Goal: Transaction & Acquisition: Purchase product/service

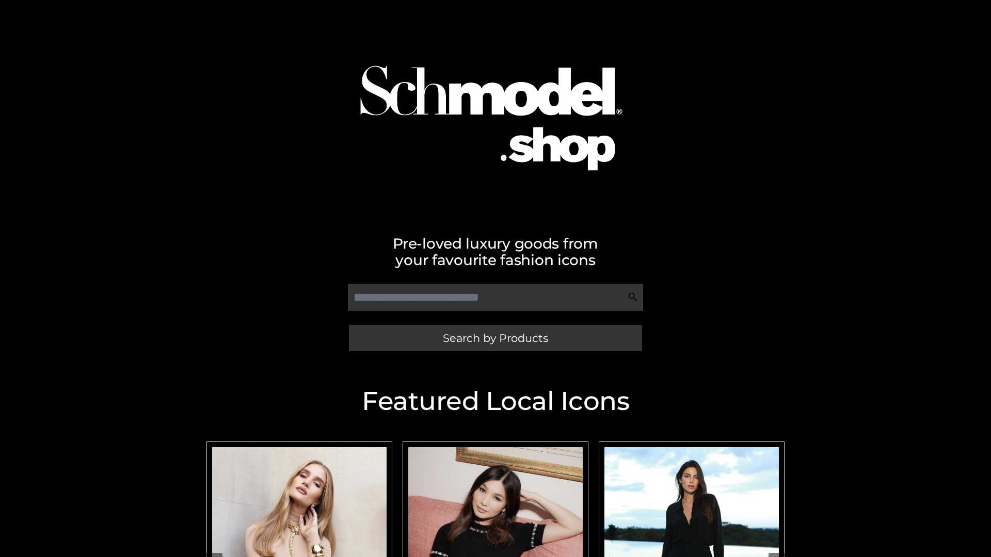
click at [495, 338] on span "Search by Products" at bounding box center [495, 338] width 105 height 11
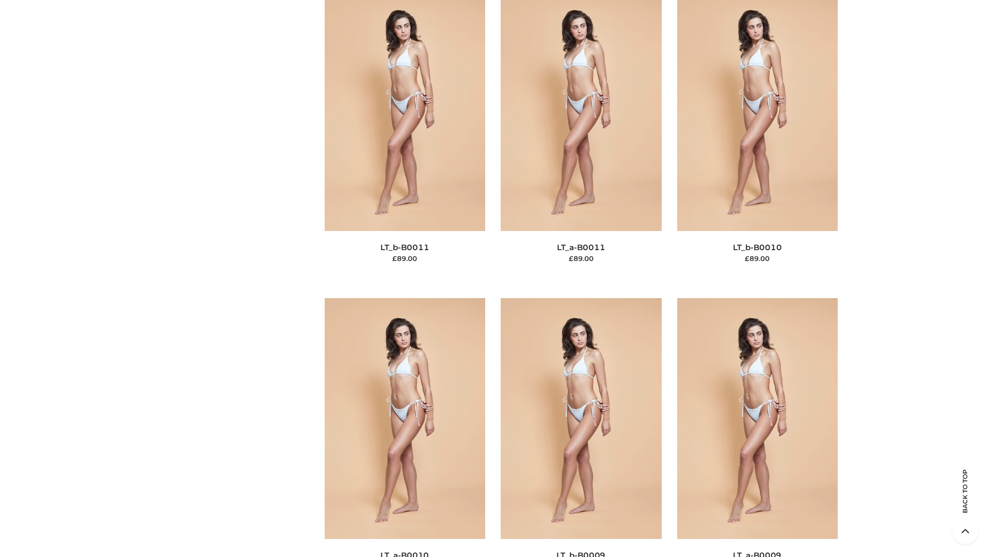
scroll to position [4633, 0]
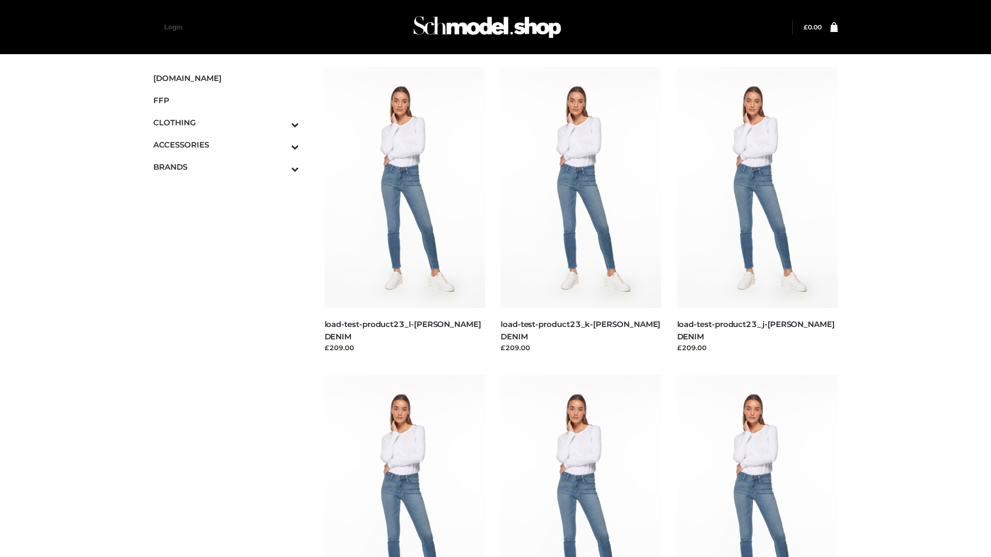
scroll to position [905, 0]
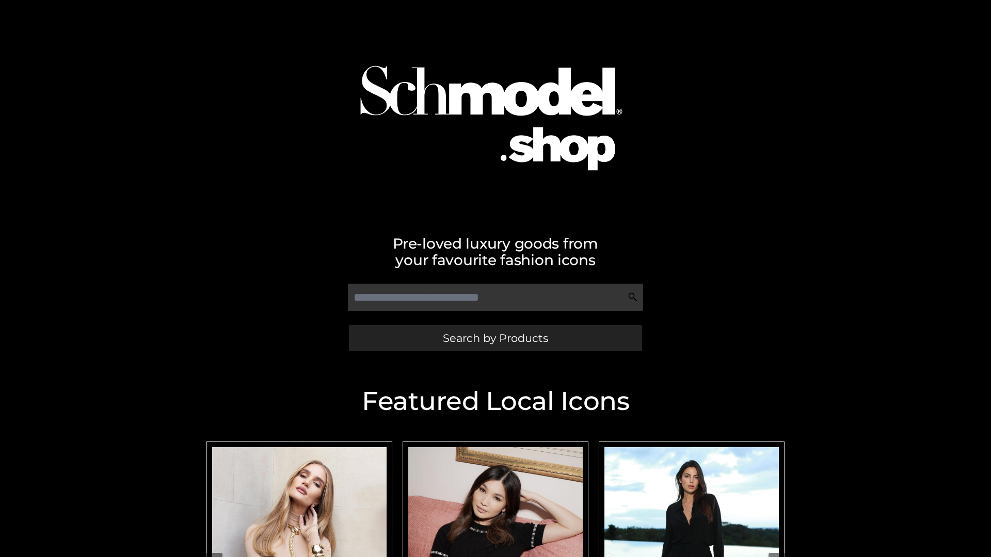
click at [495, 338] on span "Search by Products" at bounding box center [495, 338] width 105 height 11
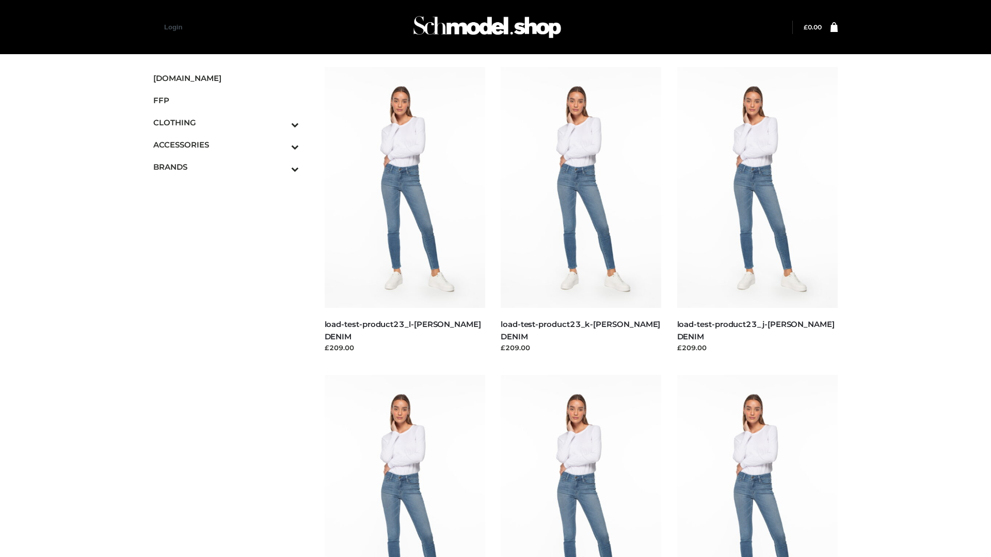
scroll to position [905, 0]
